Goal: Check status

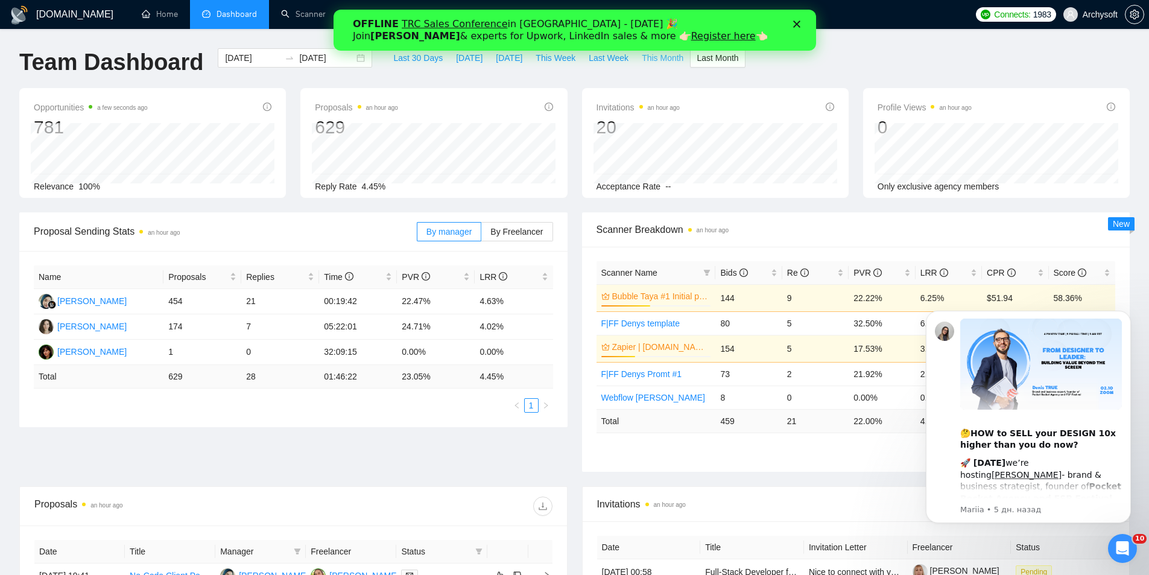
click at [644, 61] on span "This Month" at bounding box center [663, 57] width 42 height 13
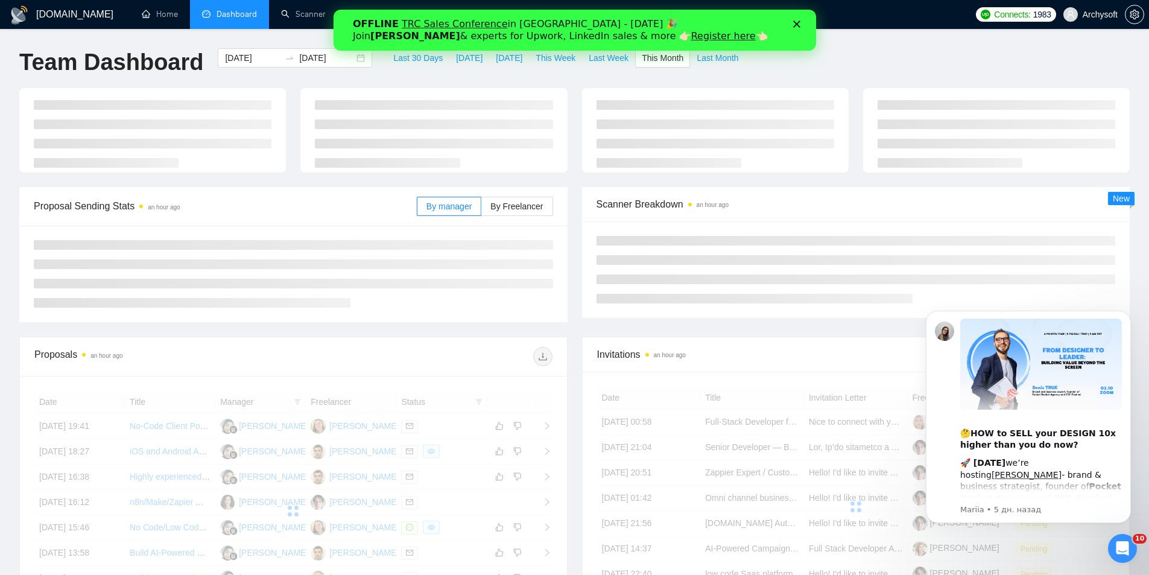
type input "[DATE]"
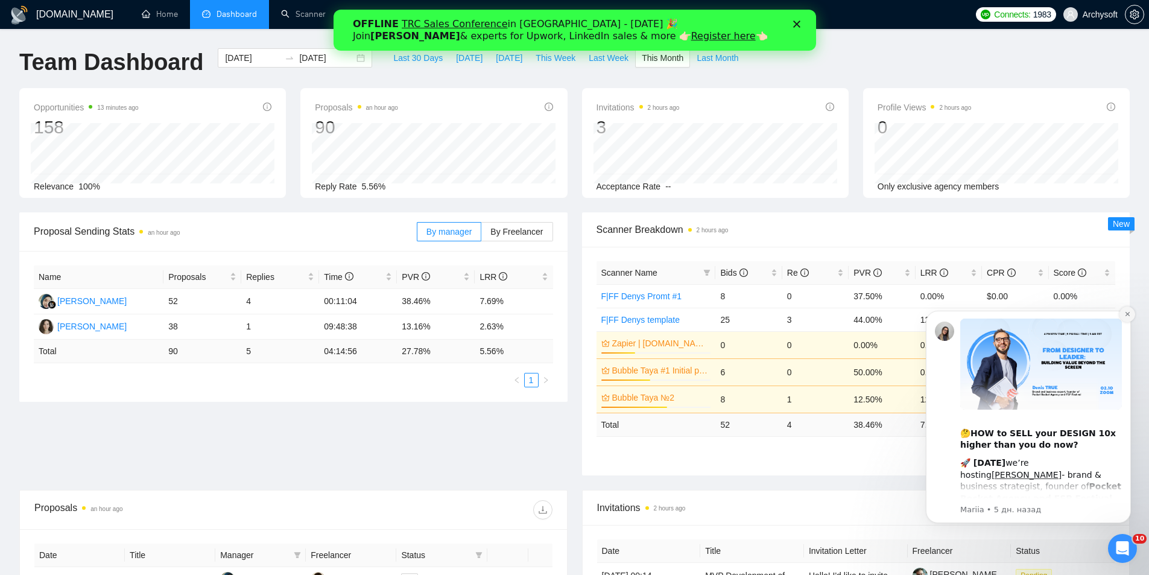
click at [1125, 312] on icon "Dismiss notification" at bounding box center [1127, 314] width 4 height 4
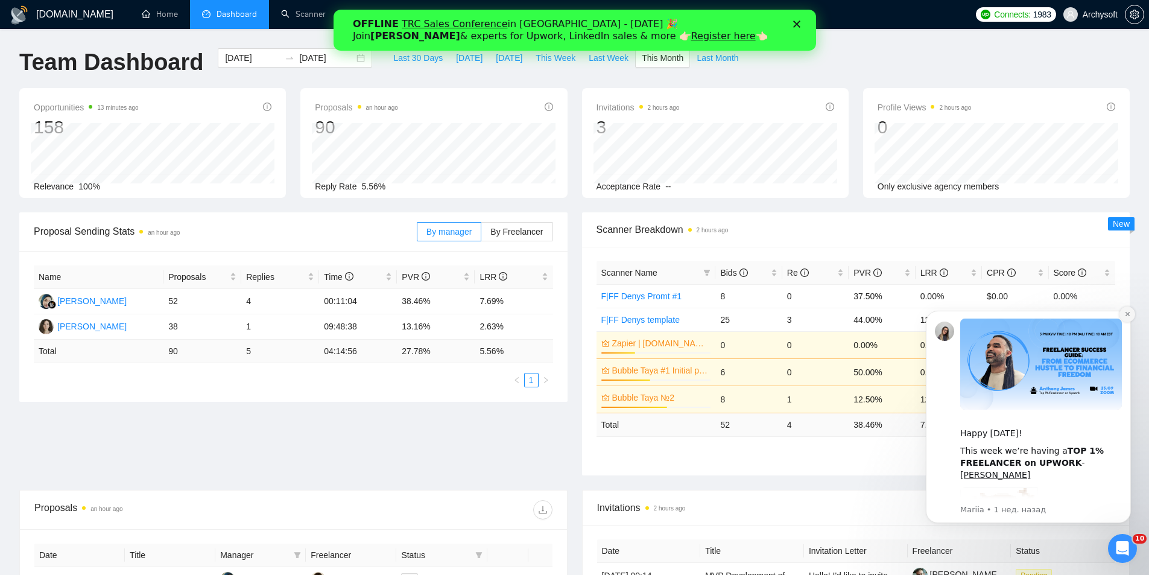
click at [1126, 315] on icon "Dismiss notification" at bounding box center [1127, 314] width 4 height 4
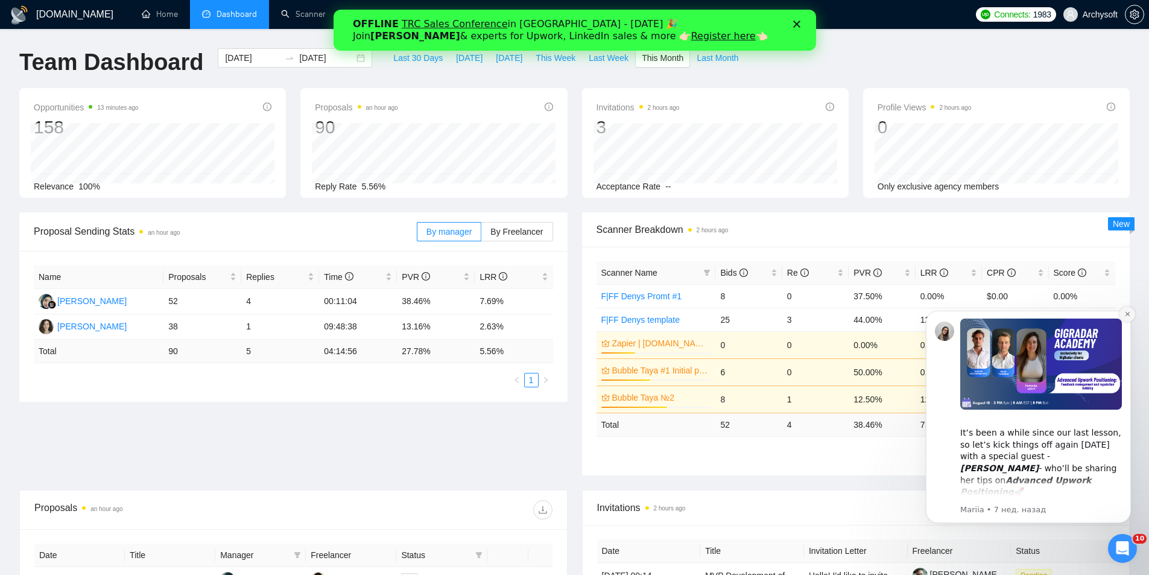
click at [1126, 310] on button "Dismiss notification" at bounding box center [1127, 314] width 16 height 16
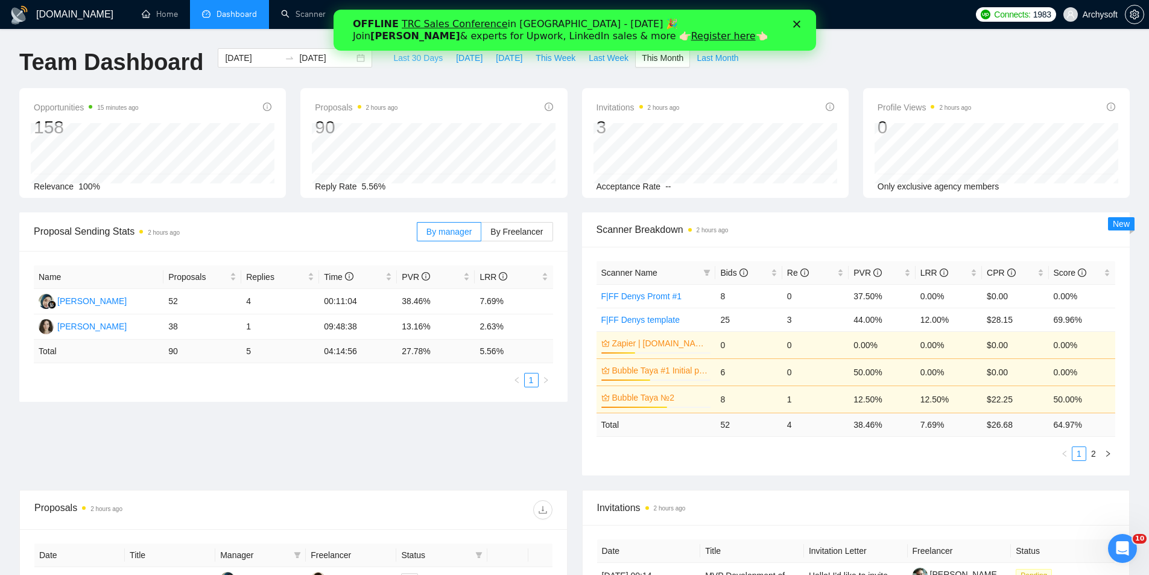
click at [405, 57] on span "Last 30 Days" at bounding box center [417, 57] width 49 height 13
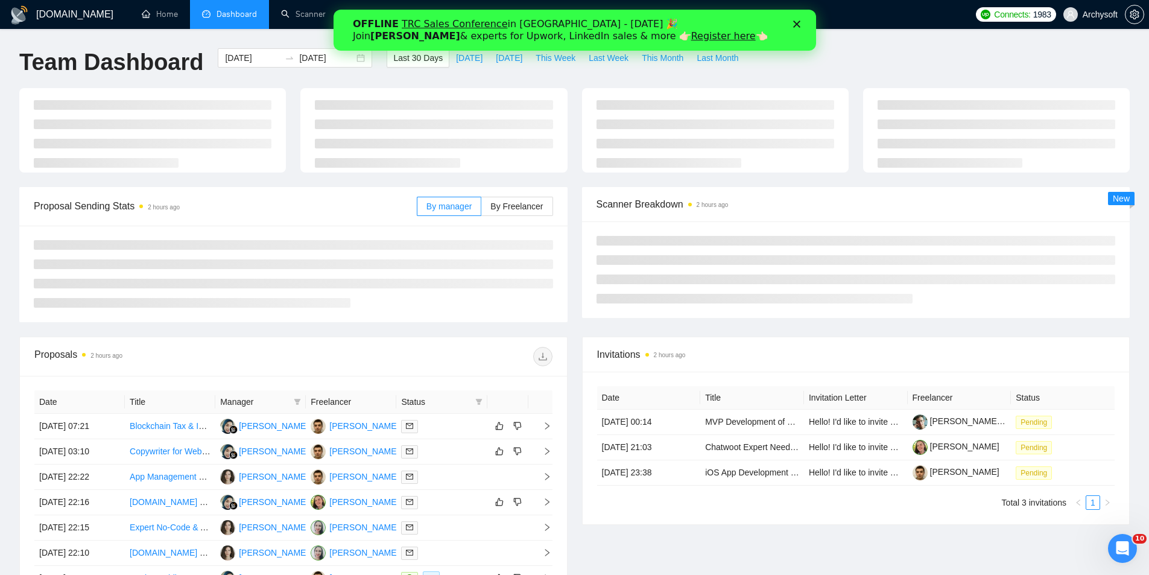
type input "[DATE]"
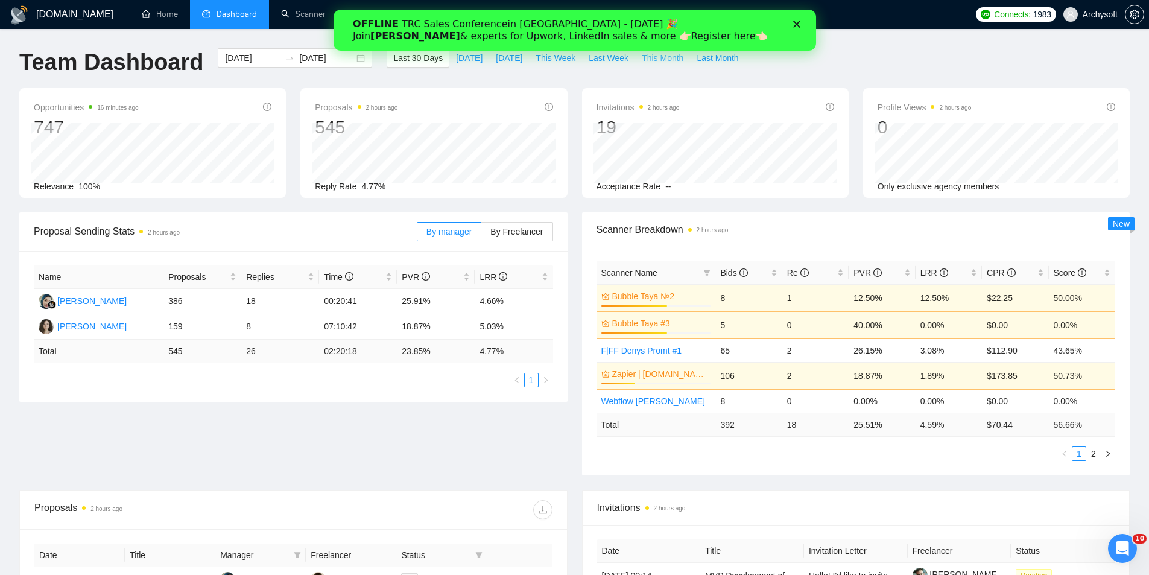
click at [665, 62] on span "This Month" at bounding box center [663, 57] width 42 height 13
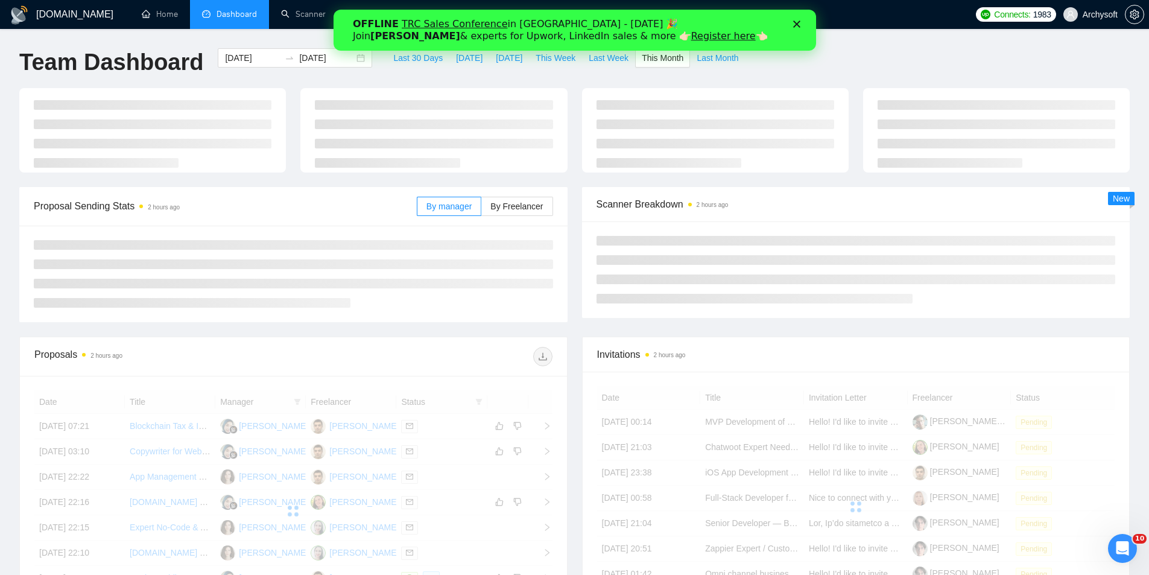
type input "[DATE]"
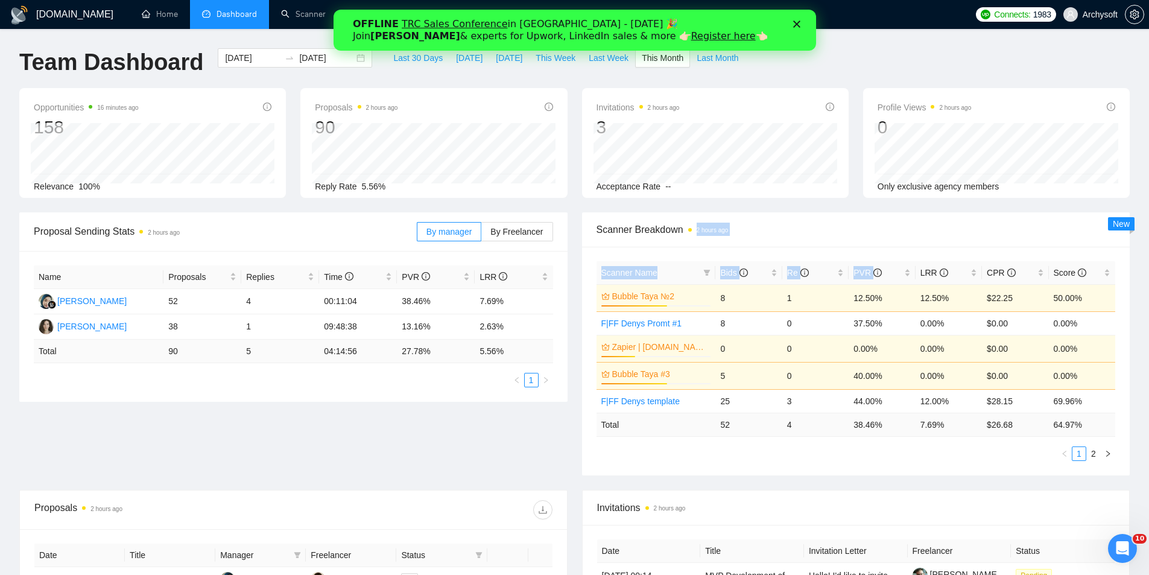
drag, startPoint x: 872, startPoint y: 274, endPoint x: 873, endPoint y: 230, distance: 43.4
click at [873, 230] on div "Scanner Breakdown 2 hours ago Scanner Name Bids Re PVR LRR CPR Score Bubble Tay…" at bounding box center [856, 343] width 548 height 263
click at [873, 231] on span "Scanner Breakdown 2 hours ago" at bounding box center [856, 229] width 519 height 15
click at [984, 232] on span "Scanner Breakdown 2 hours ago" at bounding box center [856, 229] width 519 height 15
